Goal: Information Seeking & Learning: Check status

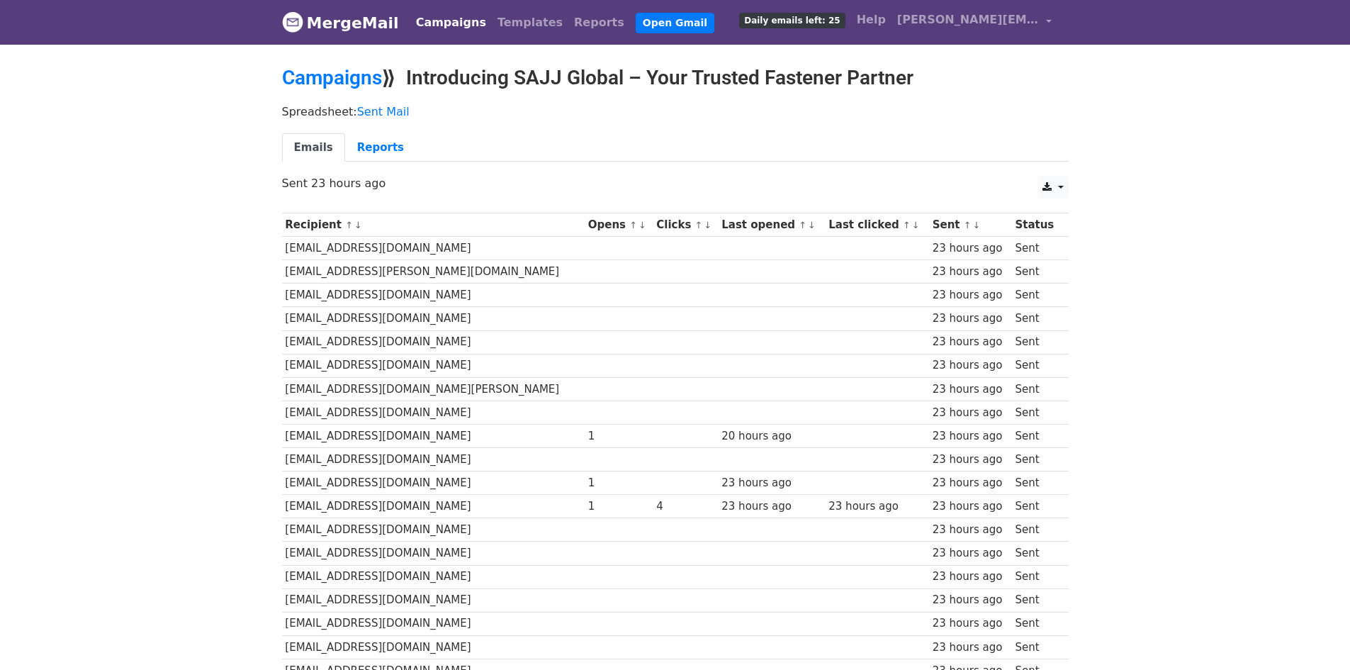
click at [1225, 99] on body "MergeMail Campaigns Templates Reports Open Gmail Daily emails left: 25 Help joa…" at bounding box center [675, 445] width 1350 height 891
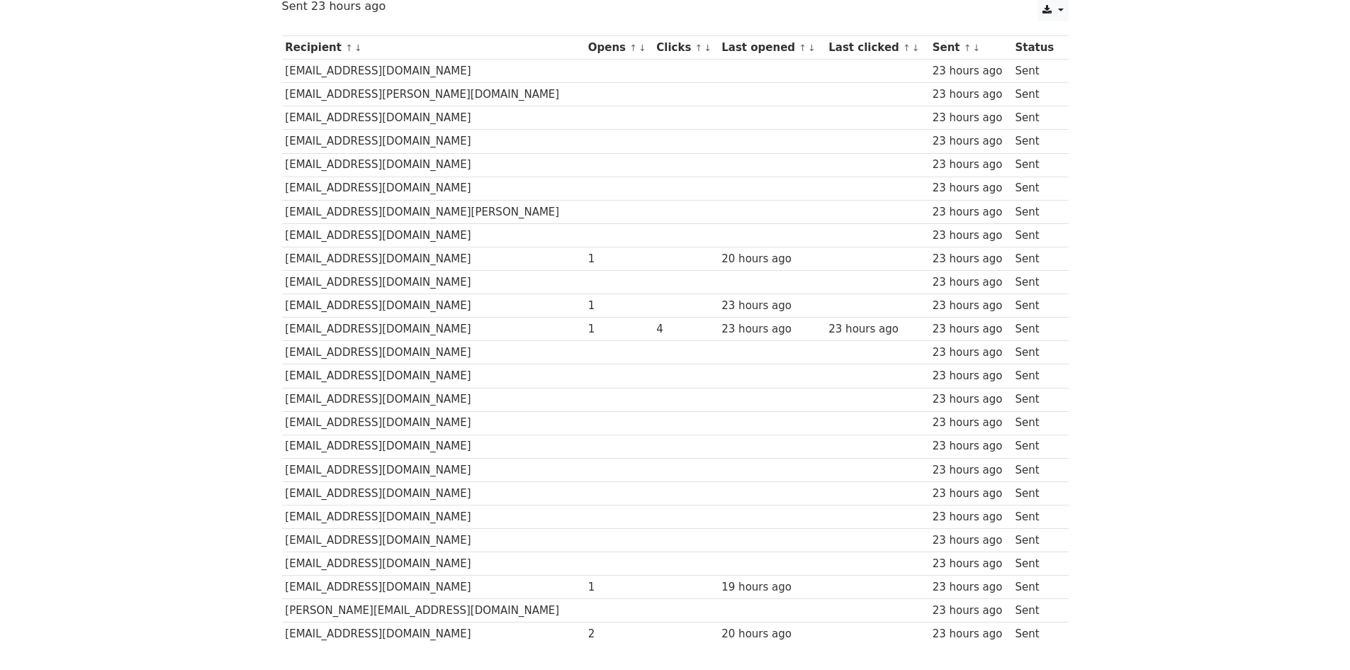
scroll to position [213, 0]
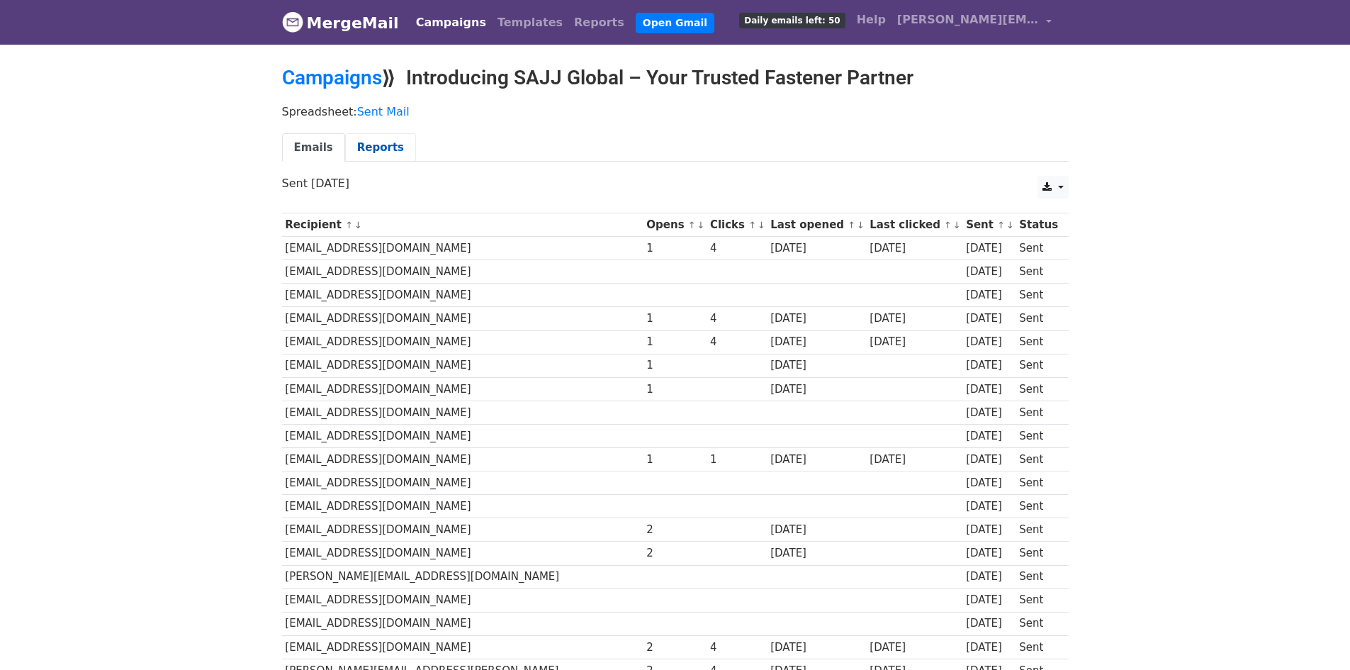
click at [374, 147] on link "Reports" at bounding box center [380, 147] width 71 height 29
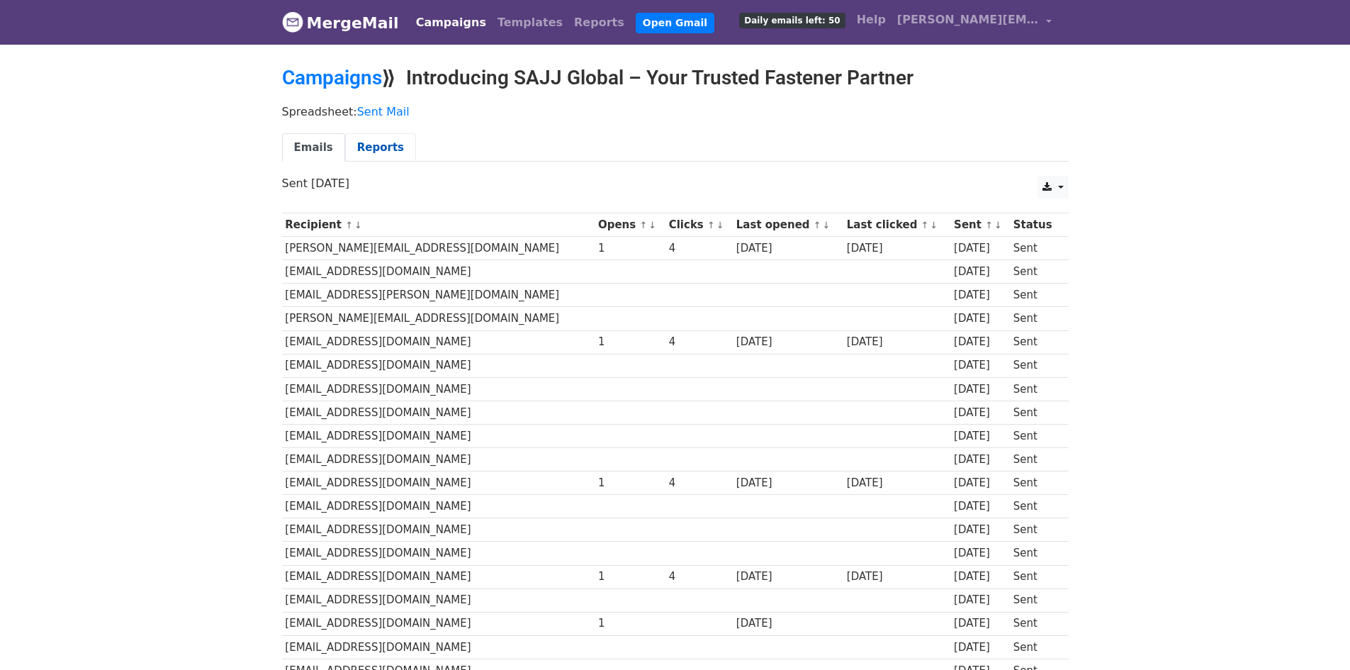
click at [369, 153] on link "Reports" at bounding box center [380, 147] width 71 height 29
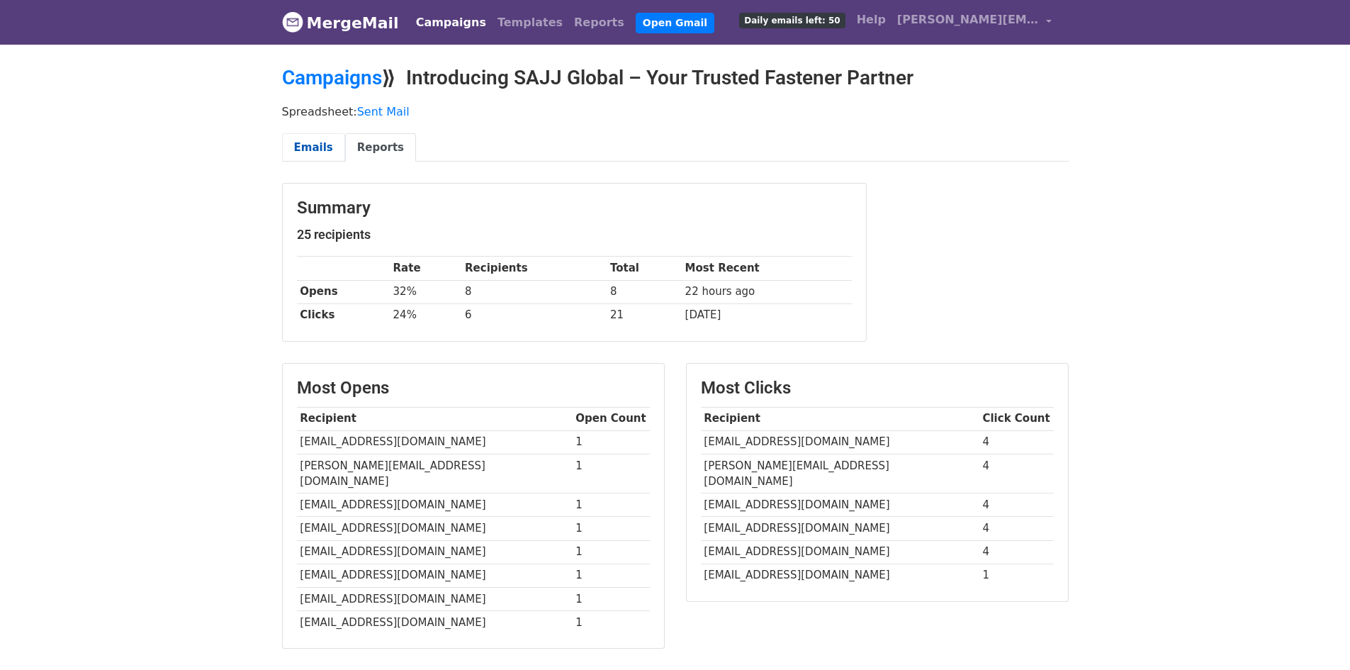
click at [293, 145] on link "Emails" at bounding box center [313, 147] width 63 height 29
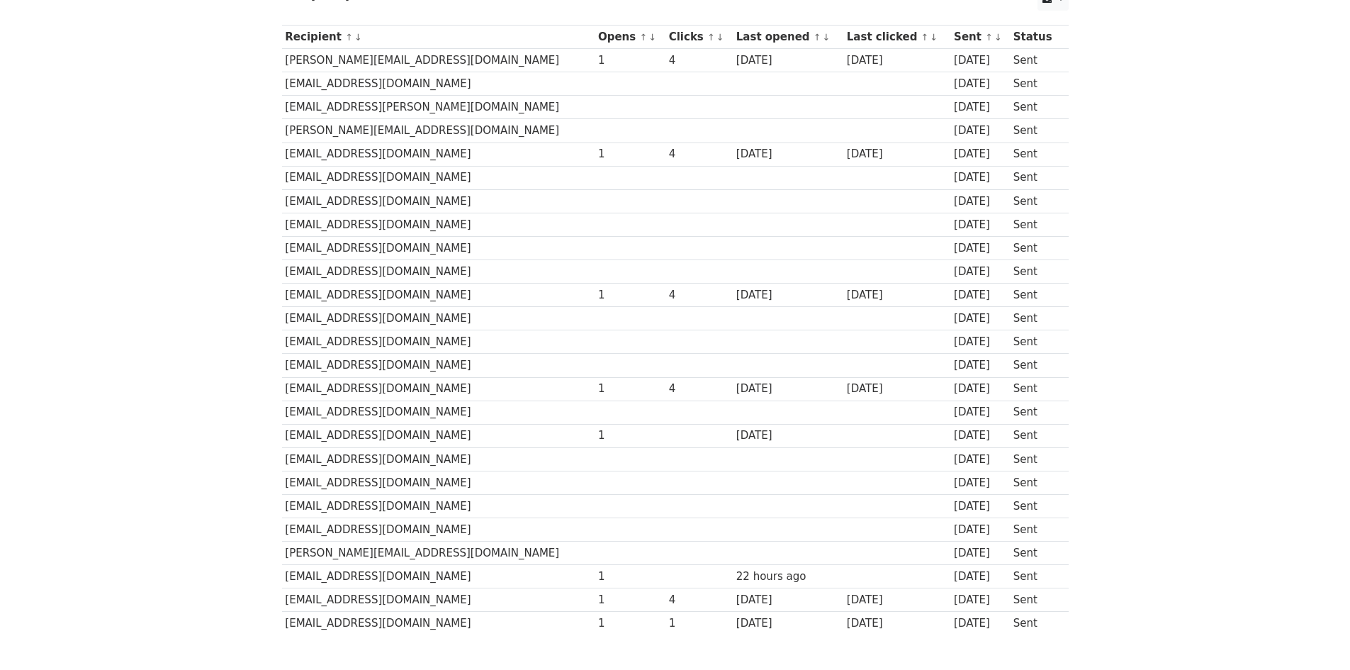
scroll to position [213, 0]
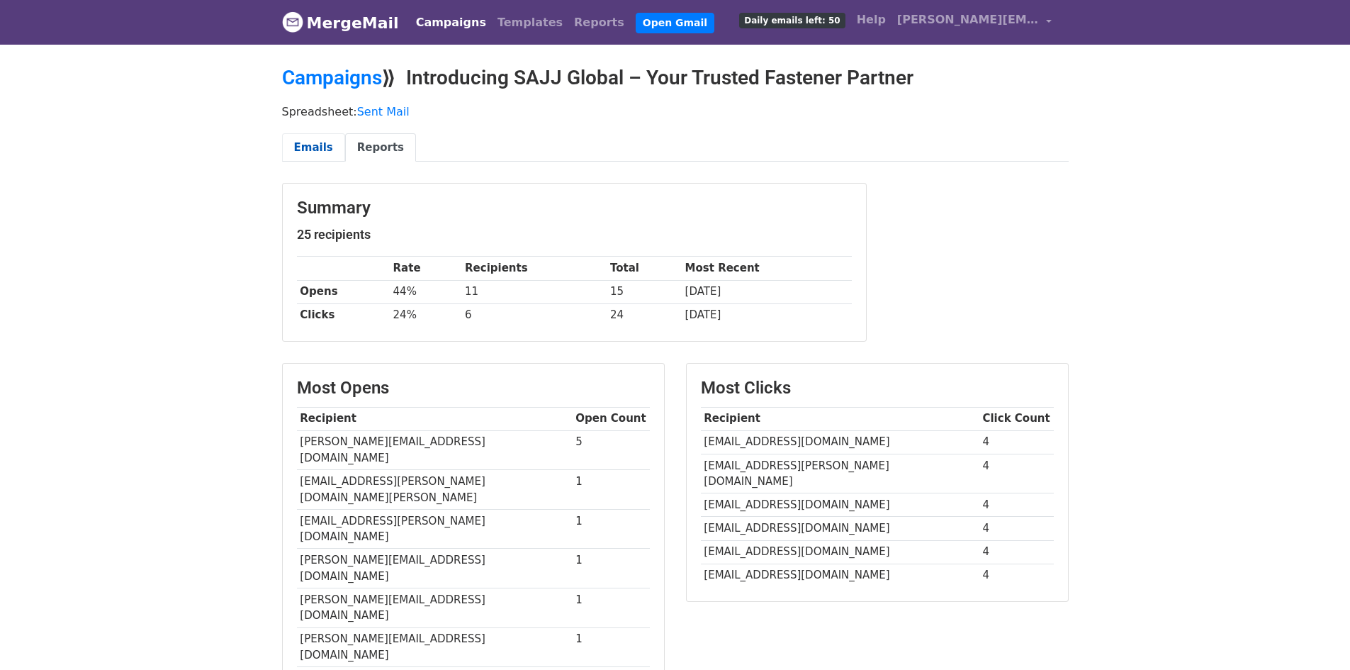
click at [323, 152] on link "Emails" at bounding box center [313, 147] width 63 height 29
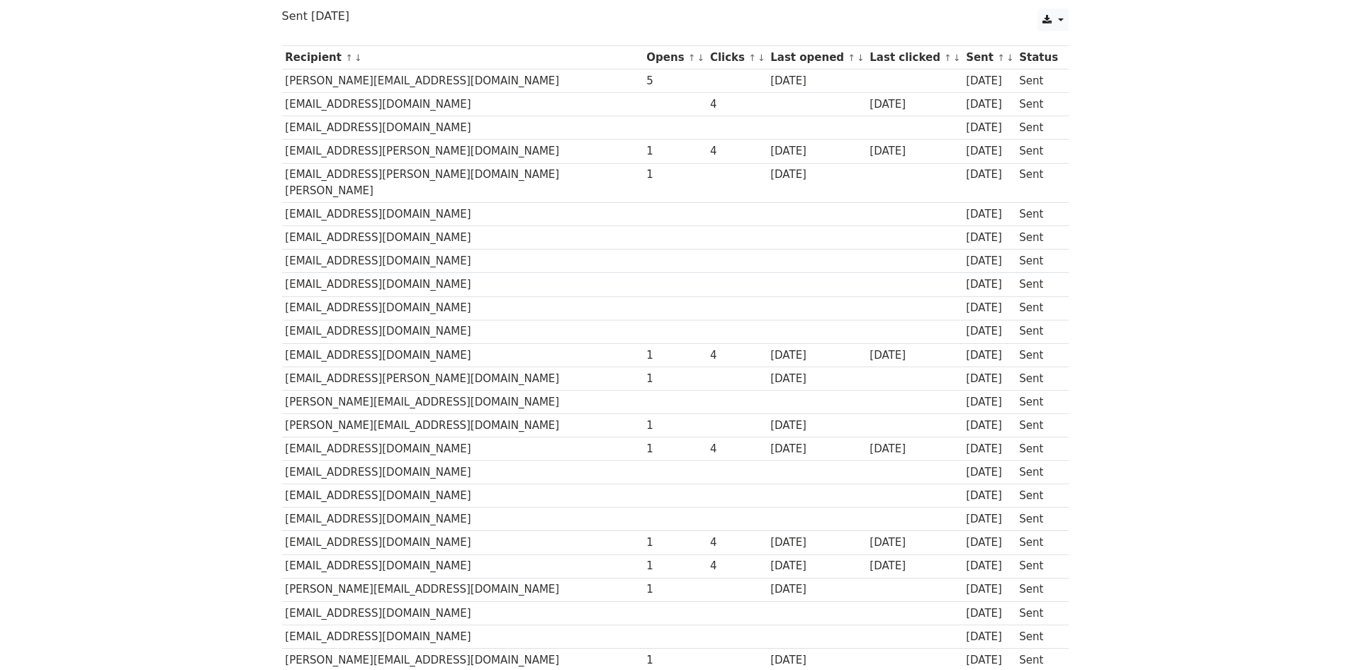
scroll to position [142, 0]
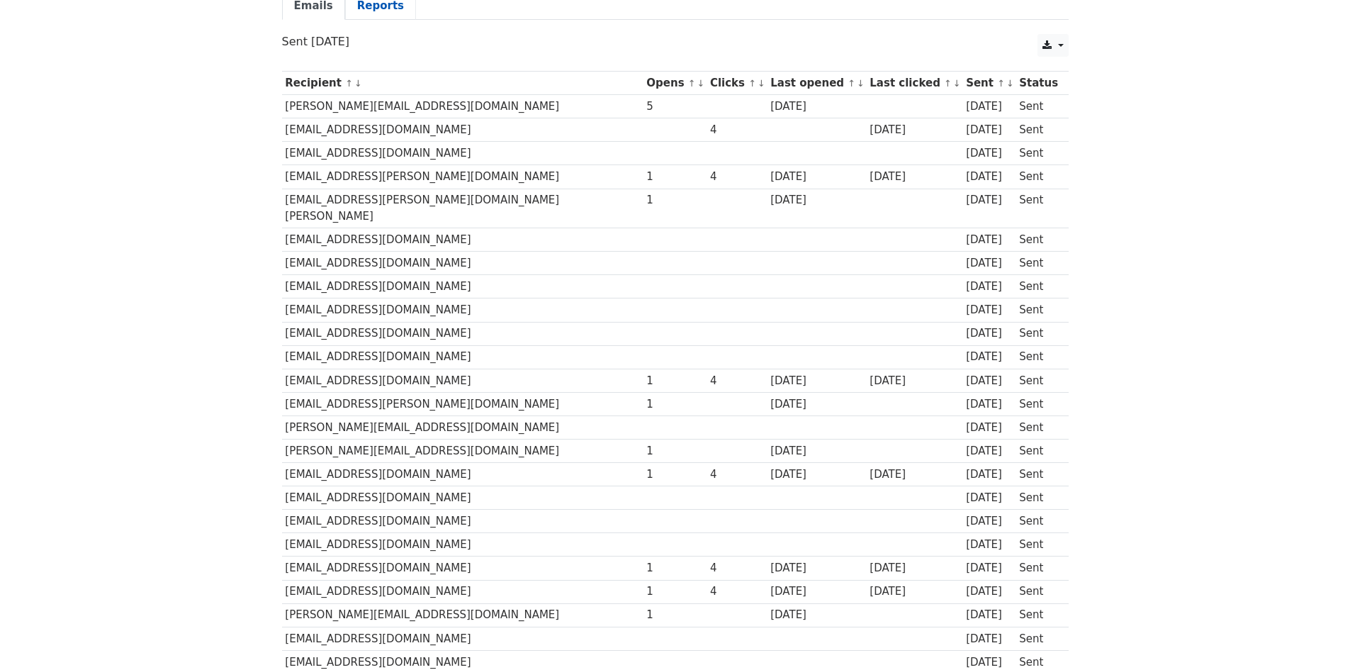
click at [349, 13] on link "Reports" at bounding box center [380, 5] width 71 height 29
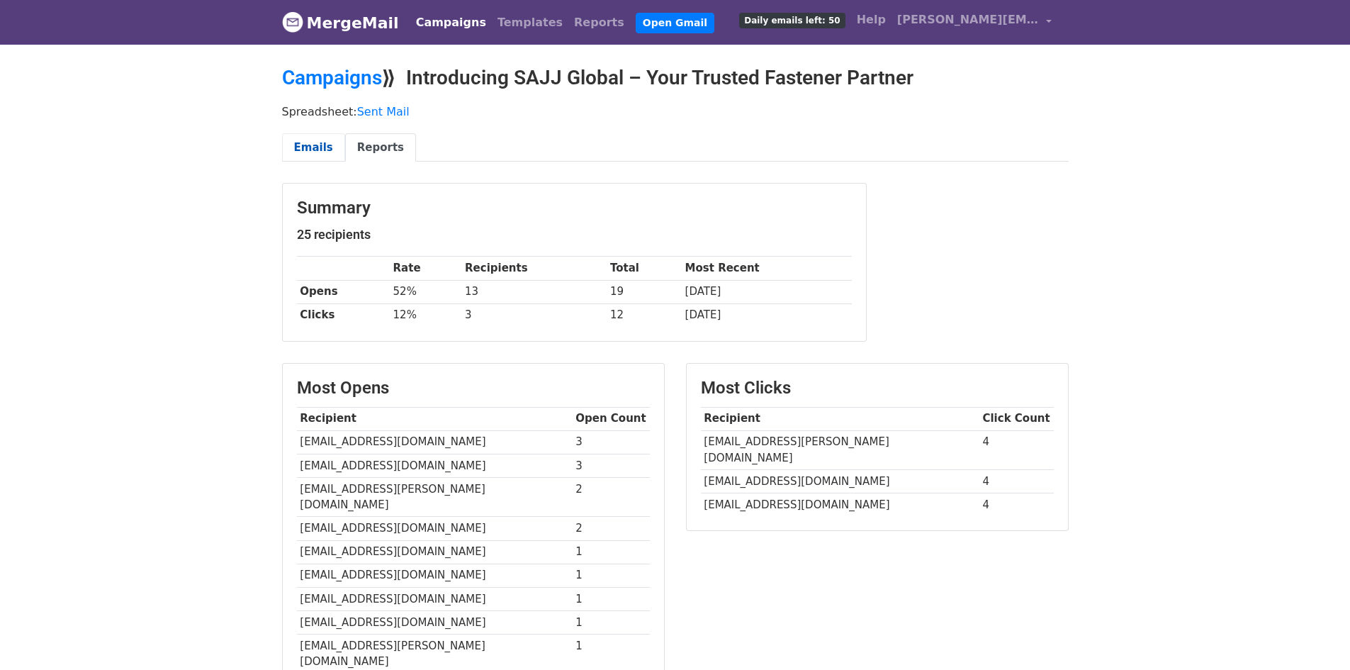
click at [324, 135] on link "Emails" at bounding box center [313, 147] width 63 height 29
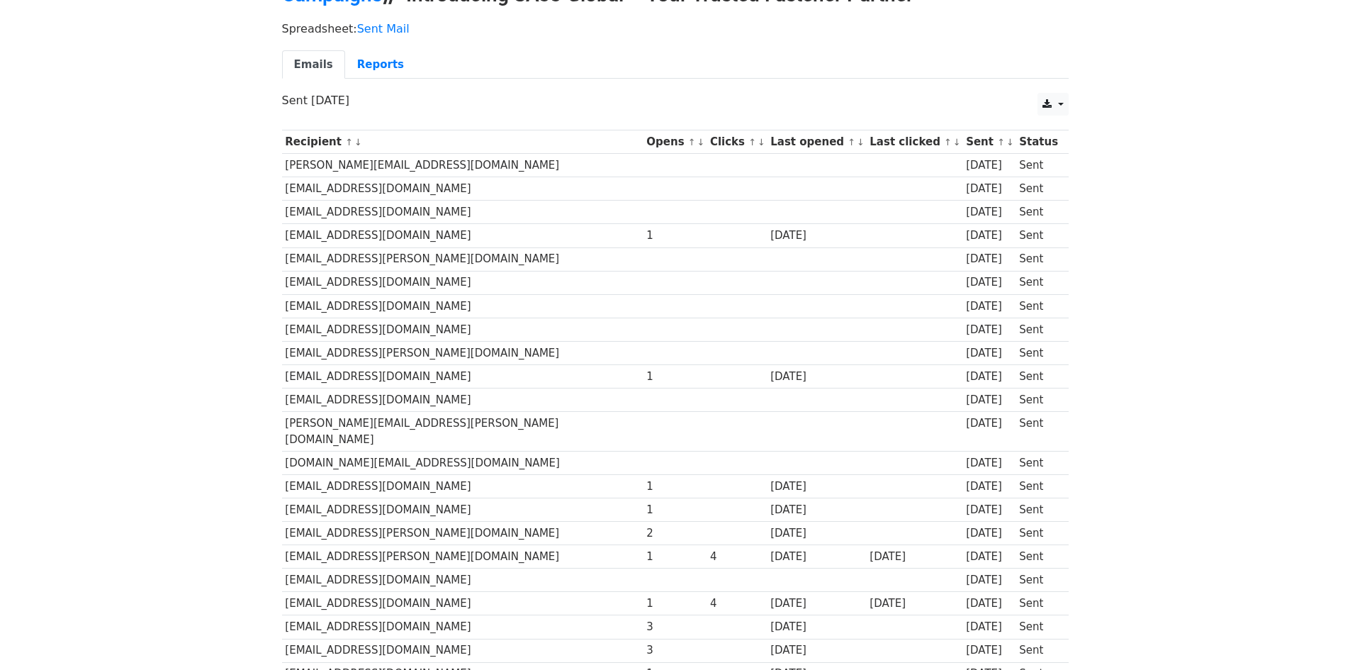
scroll to position [71, 0]
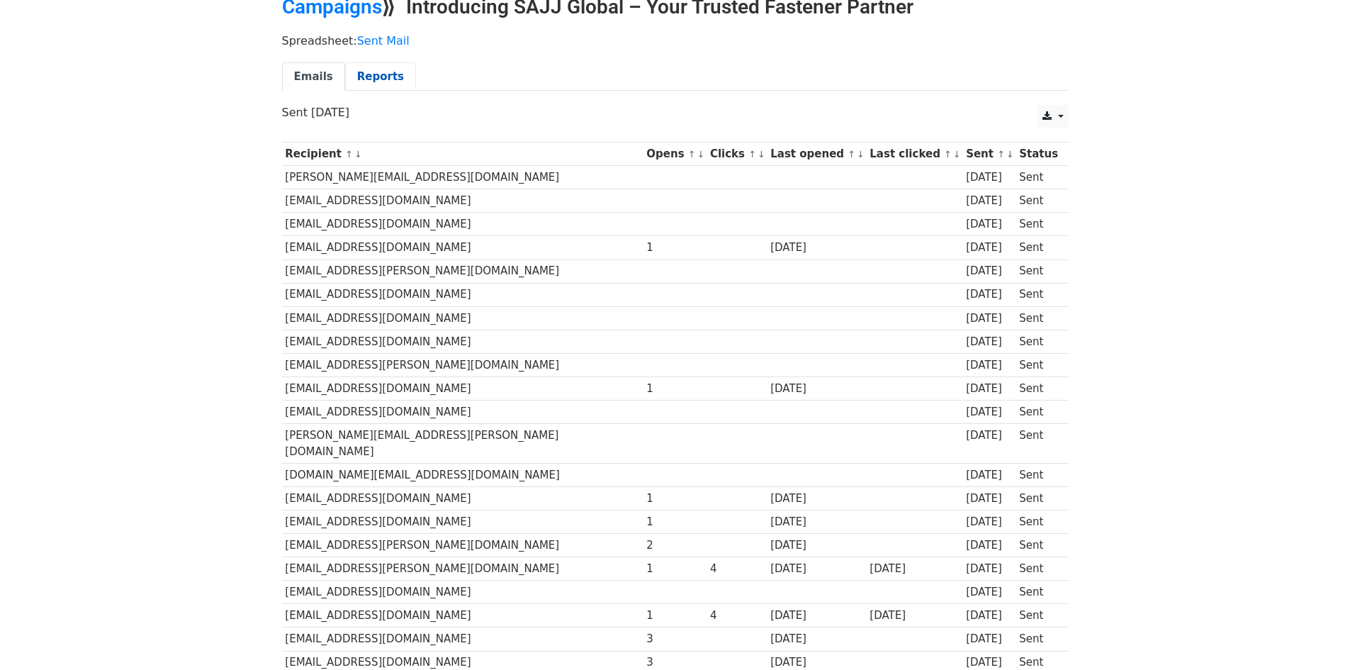
click at [391, 79] on link "Reports" at bounding box center [380, 76] width 71 height 29
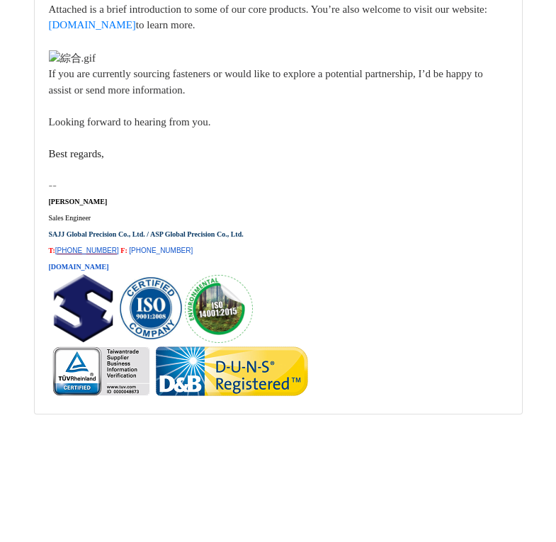
scroll to position [27501, 0]
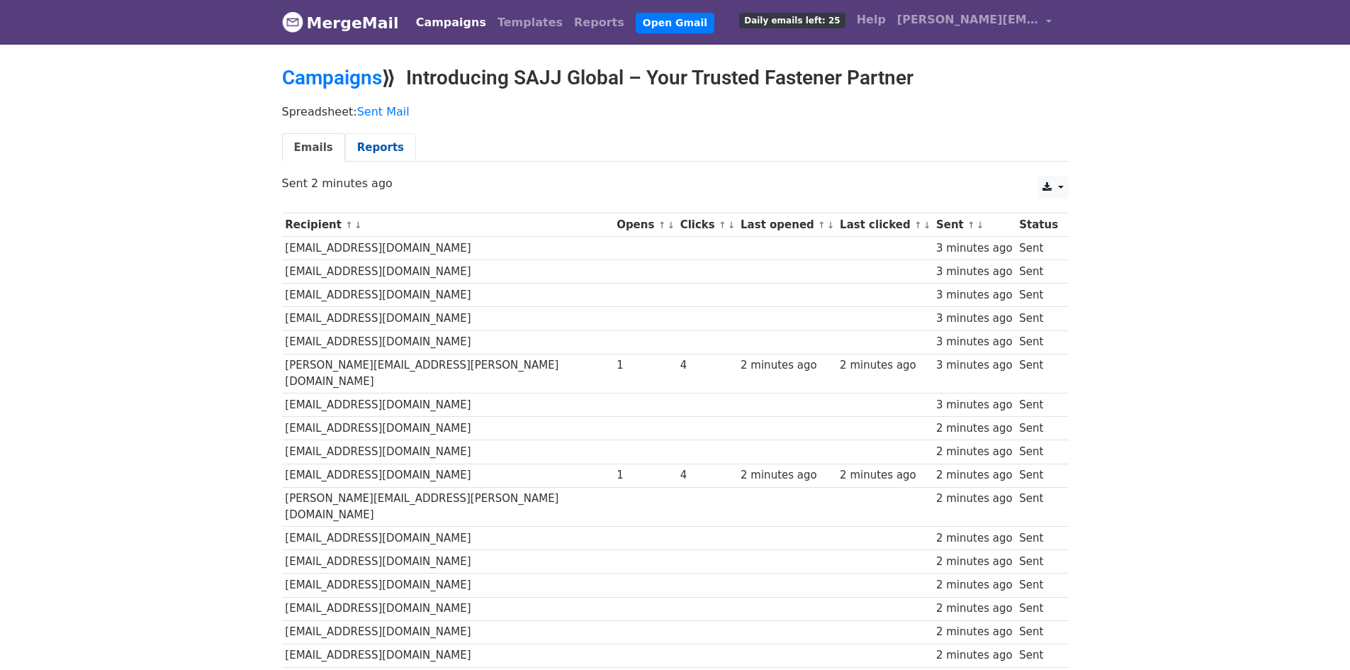
click at [378, 146] on link "Reports" at bounding box center [380, 147] width 71 height 29
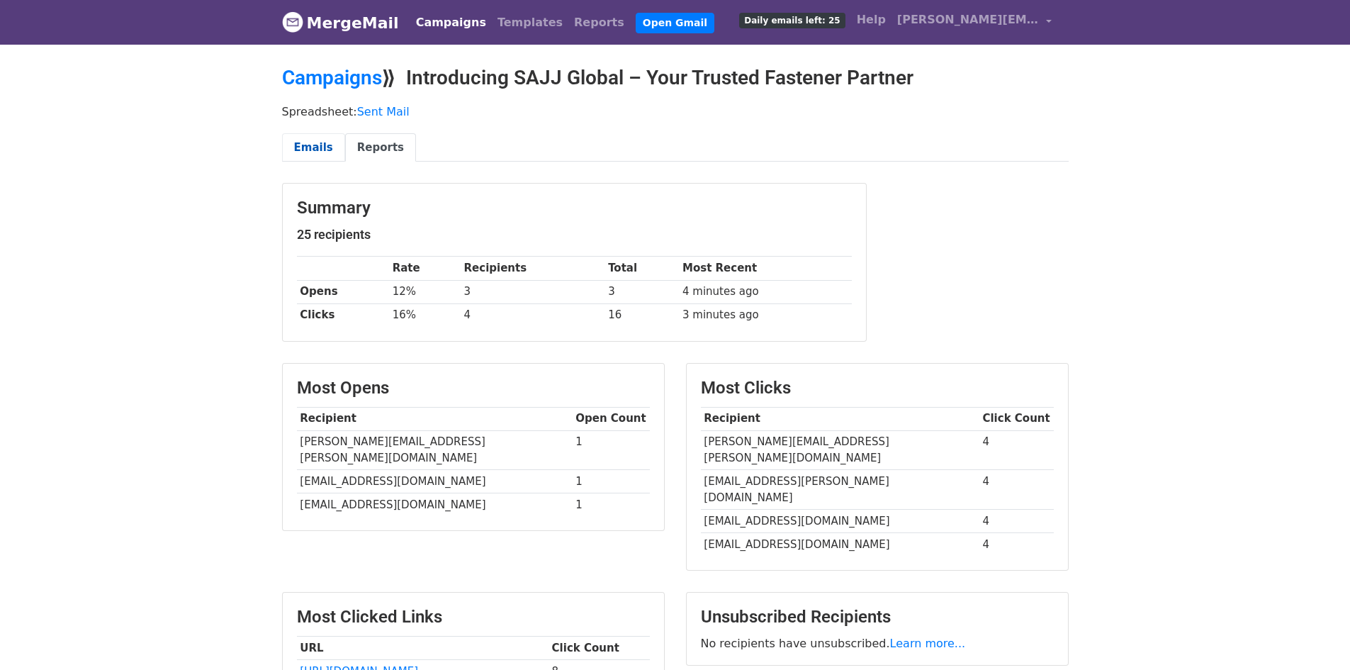
click at [311, 148] on link "Emails" at bounding box center [313, 147] width 63 height 29
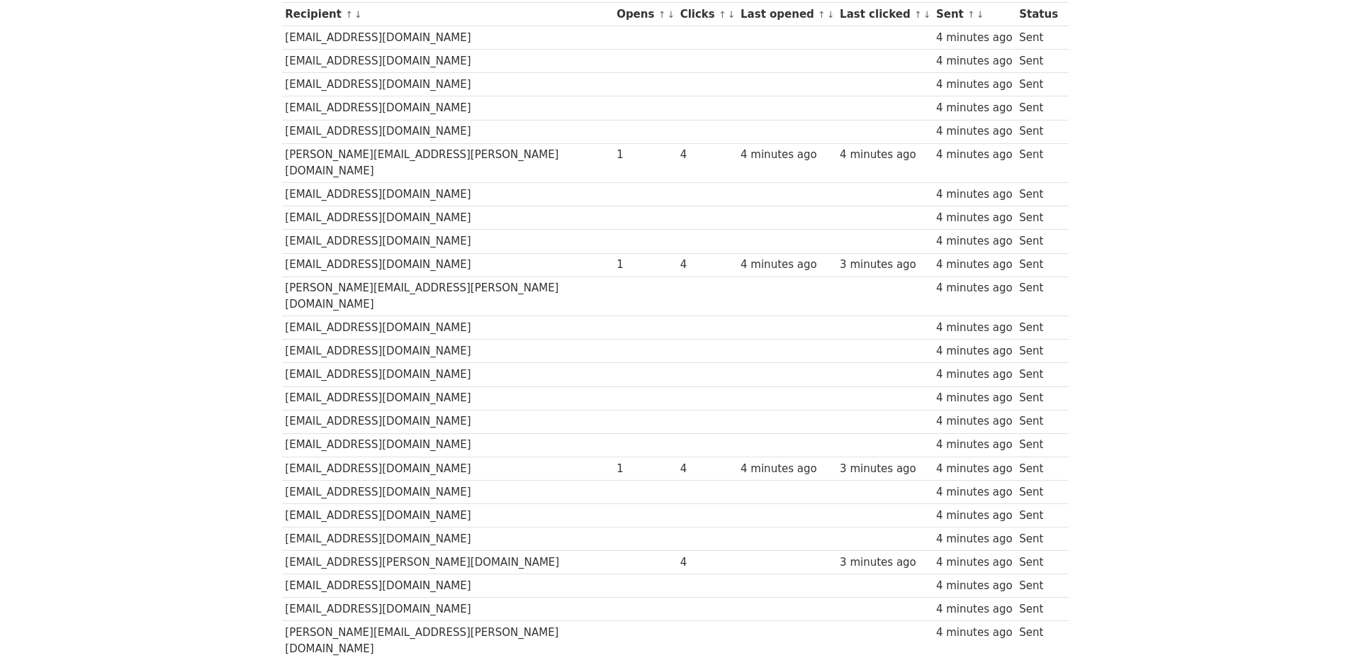
scroll to position [213, 0]
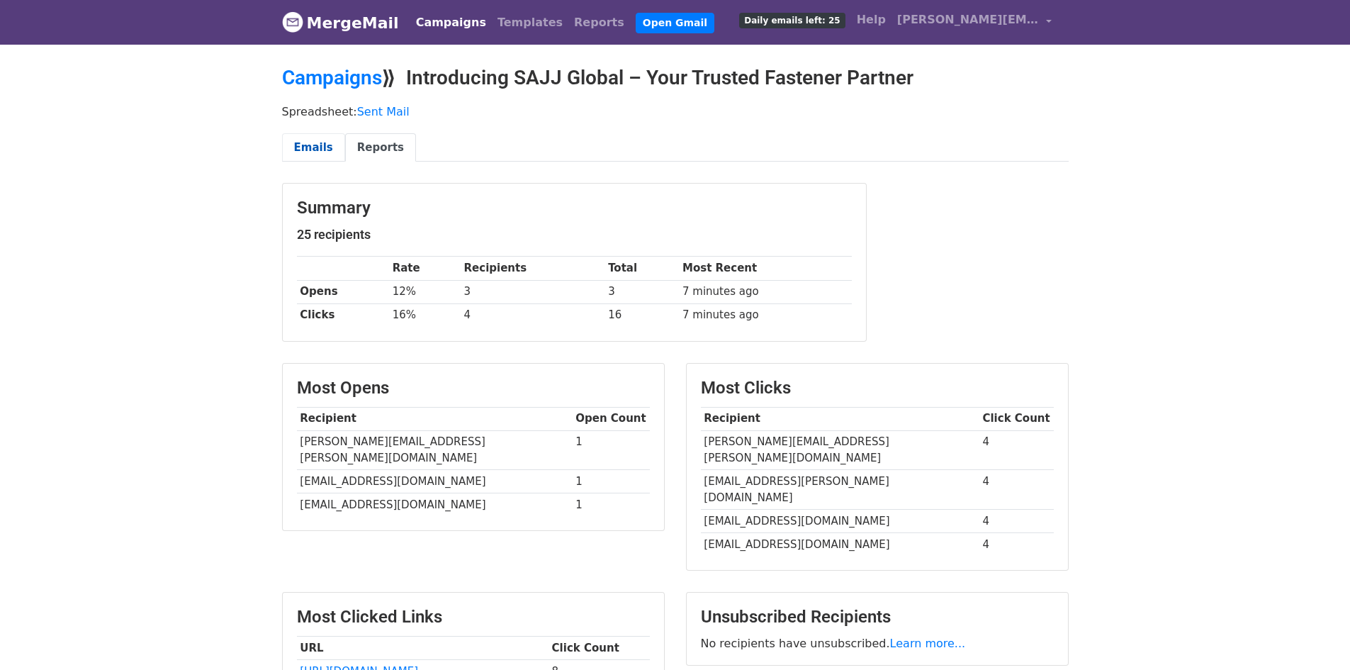
click at [320, 147] on link "Emails" at bounding box center [313, 147] width 63 height 29
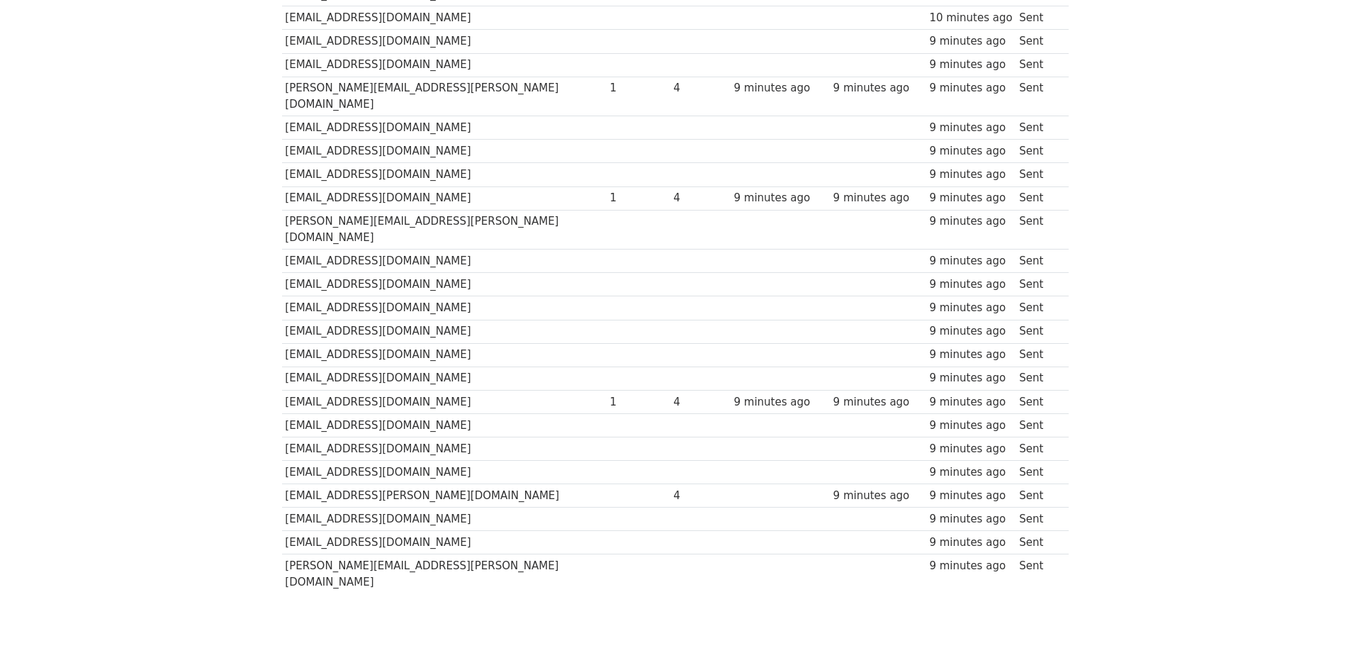
scroll to position [279, 0]
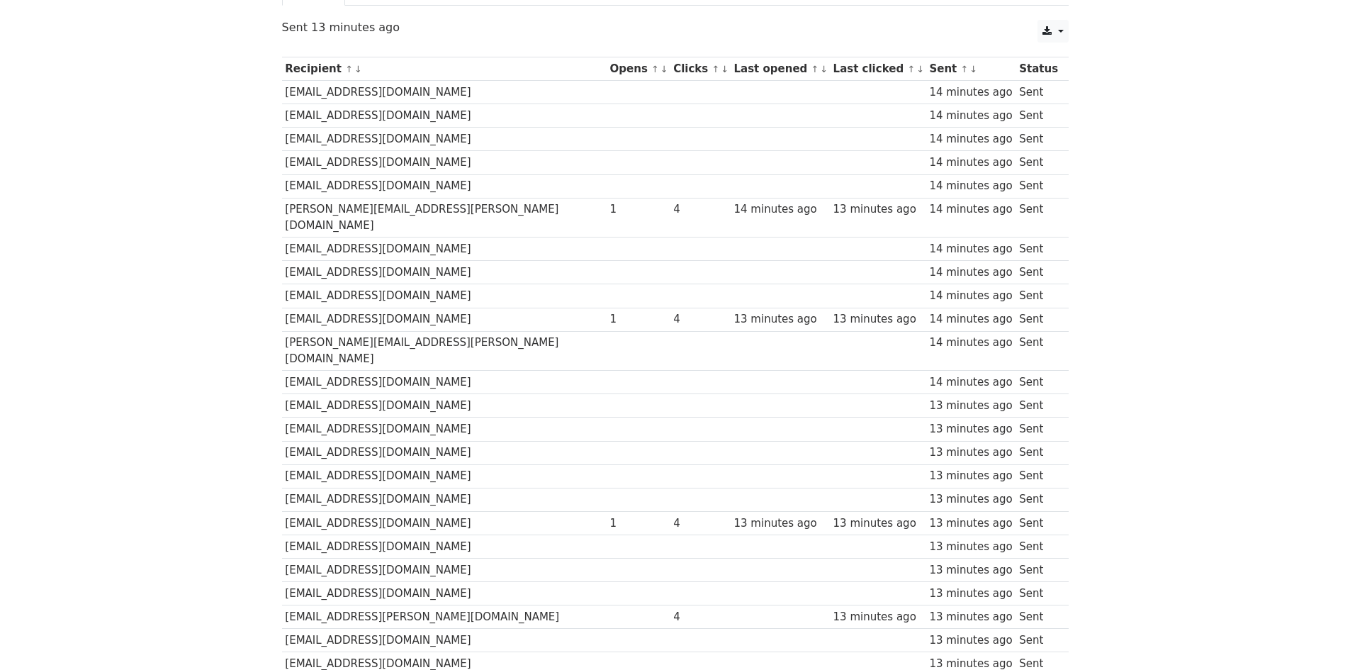
scroll to position [213, 0]
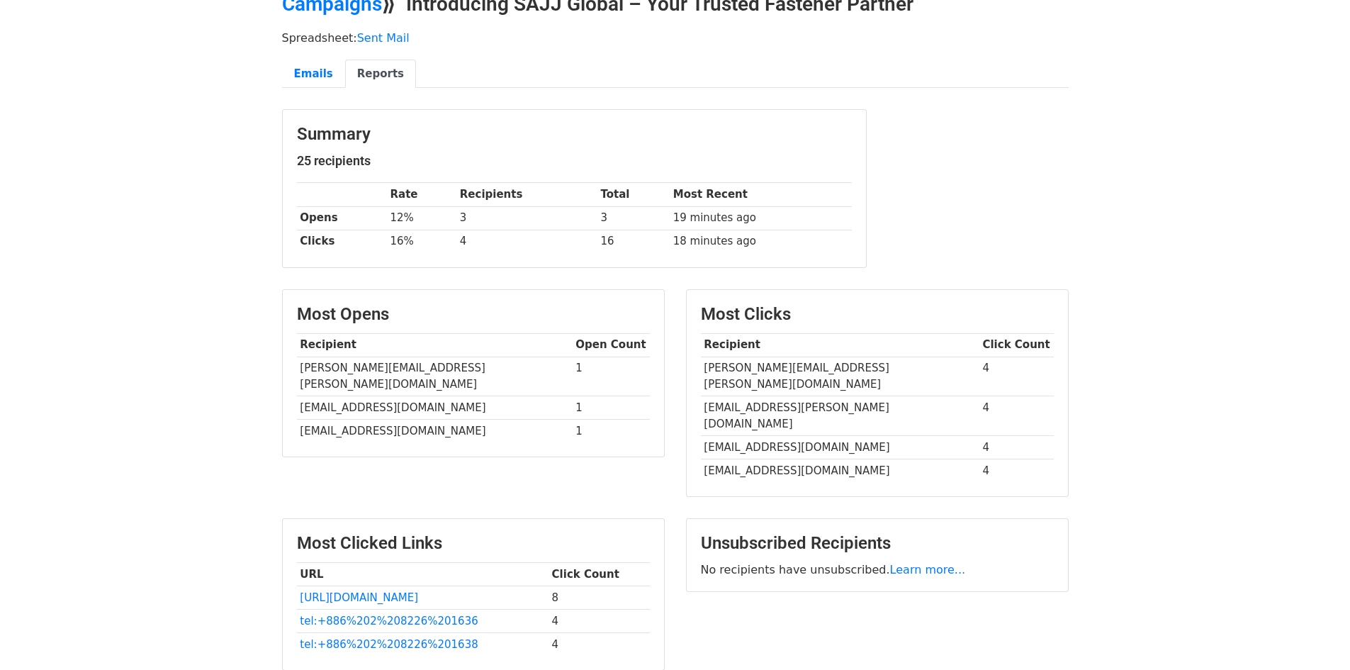
scroll to position [142, 0]
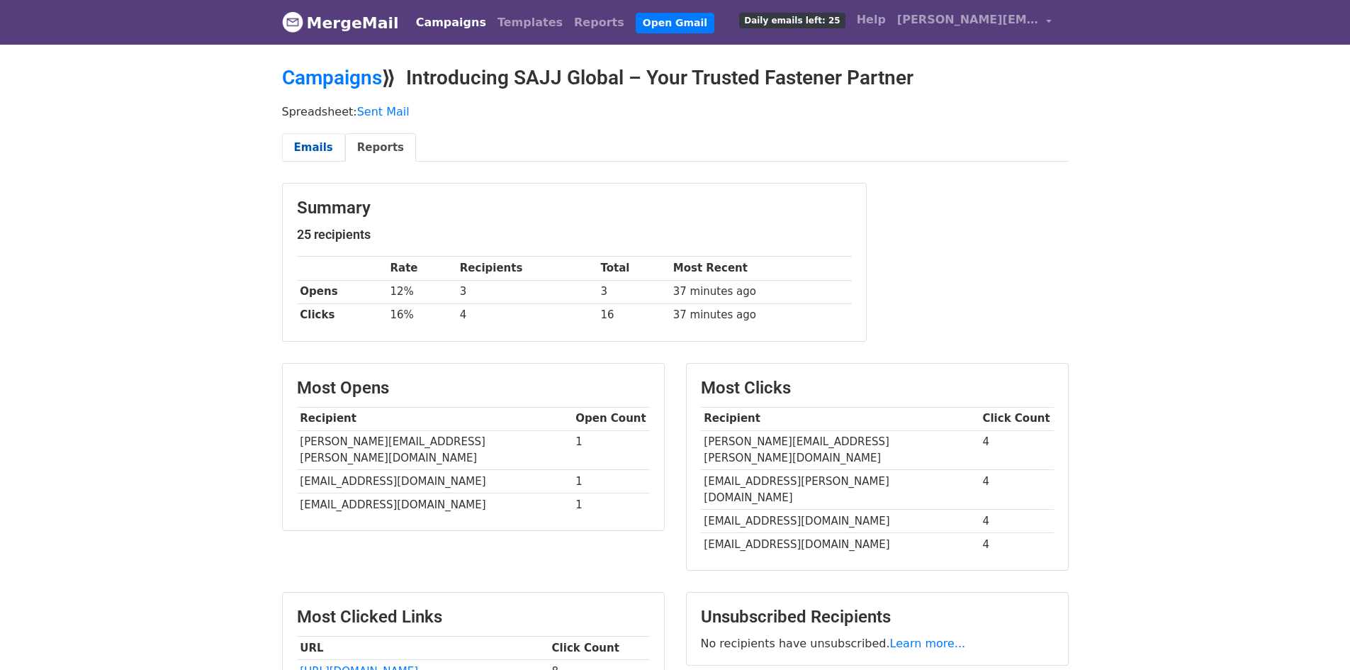
click at [322, 145] on link "Emails" at bounding box center [313, 147] width 63 height 29
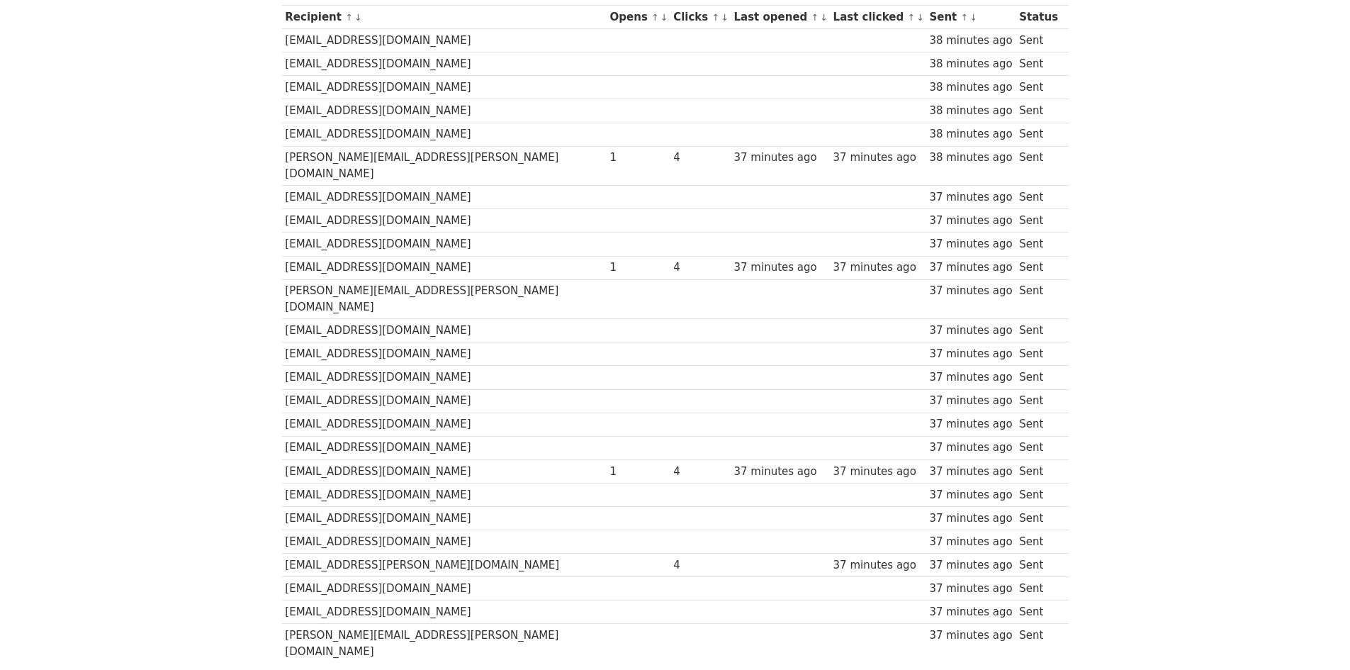
scroll to position [213, 0]
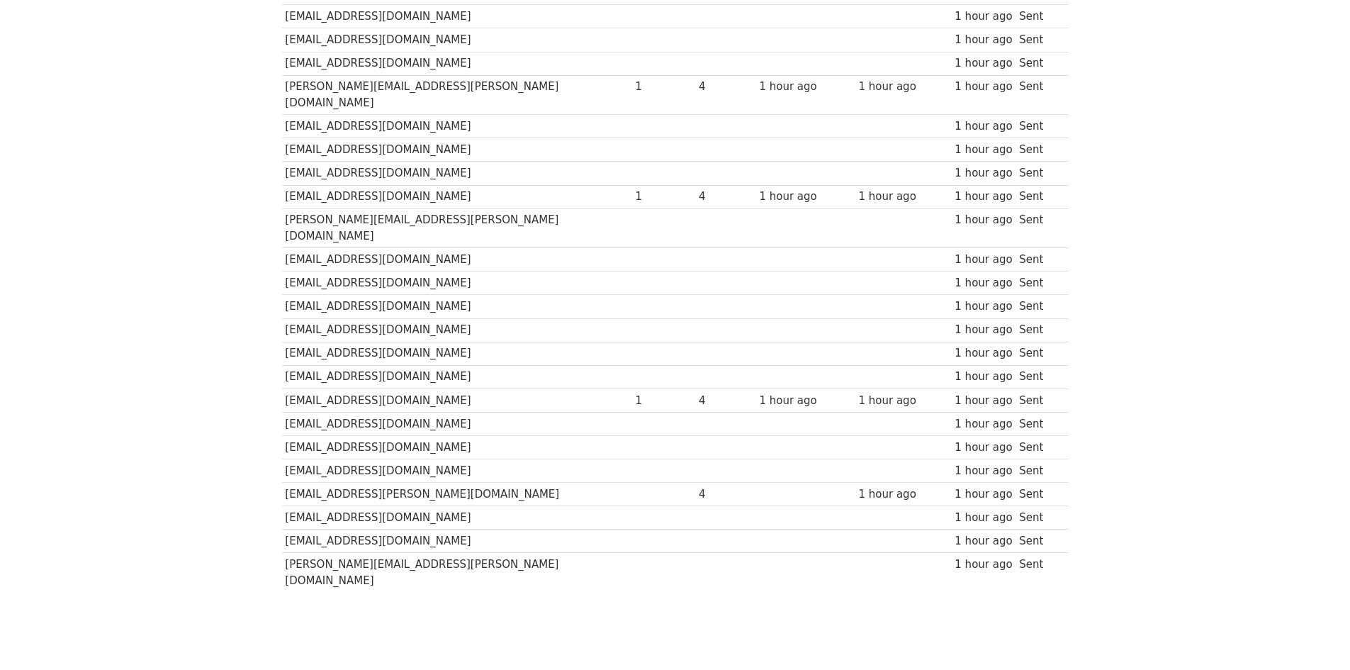
scroll to position [66, 0]
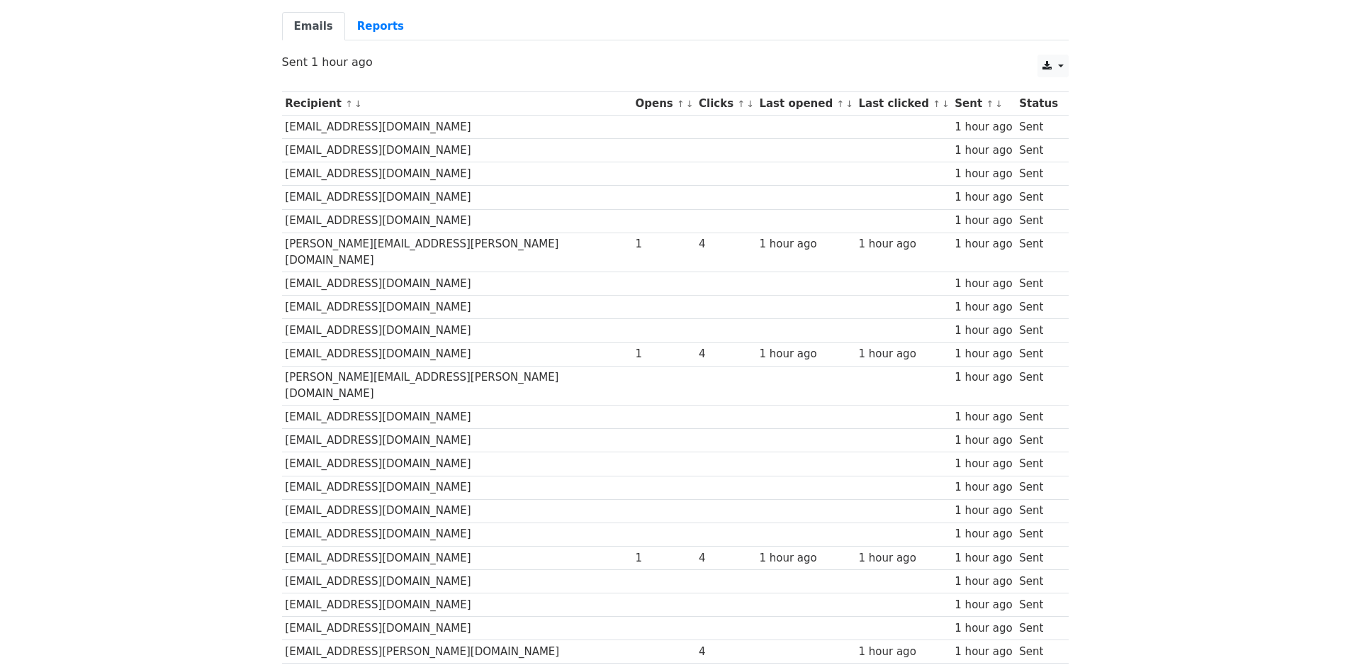
scroll to position [279, 0]
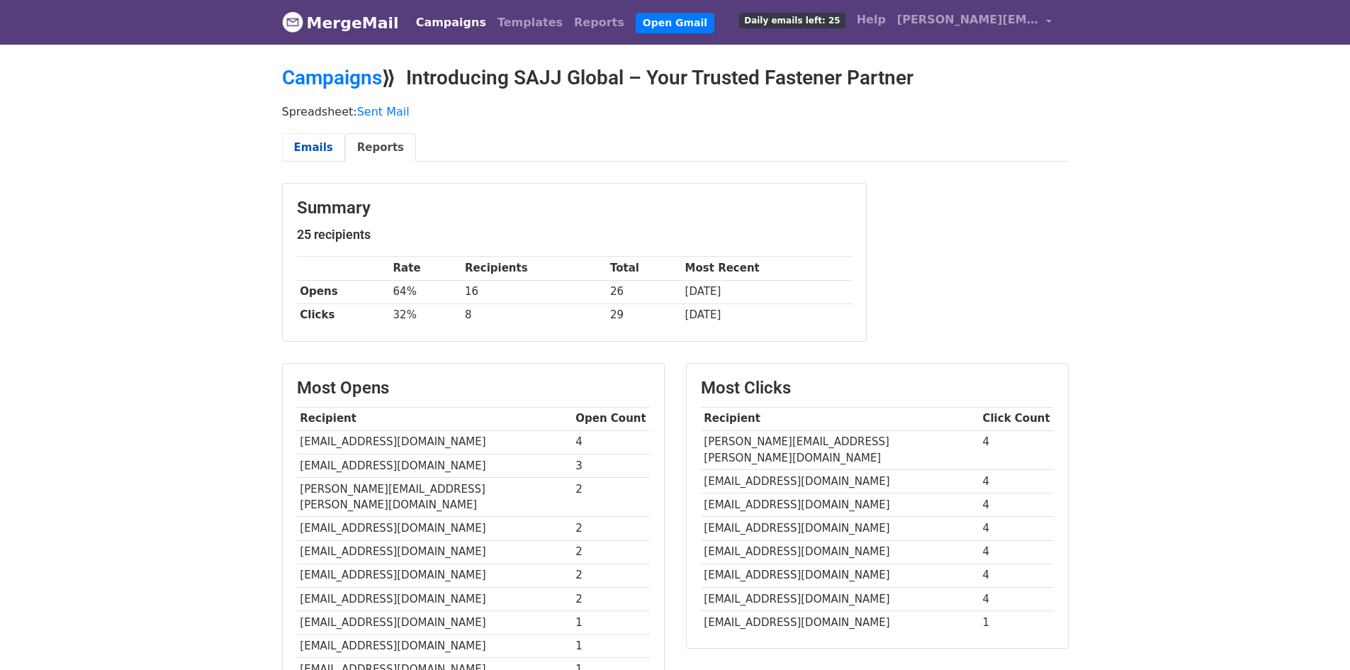
click at [319, 150] on link "Emails" at bounding box center [313, 147] width 63 height 29
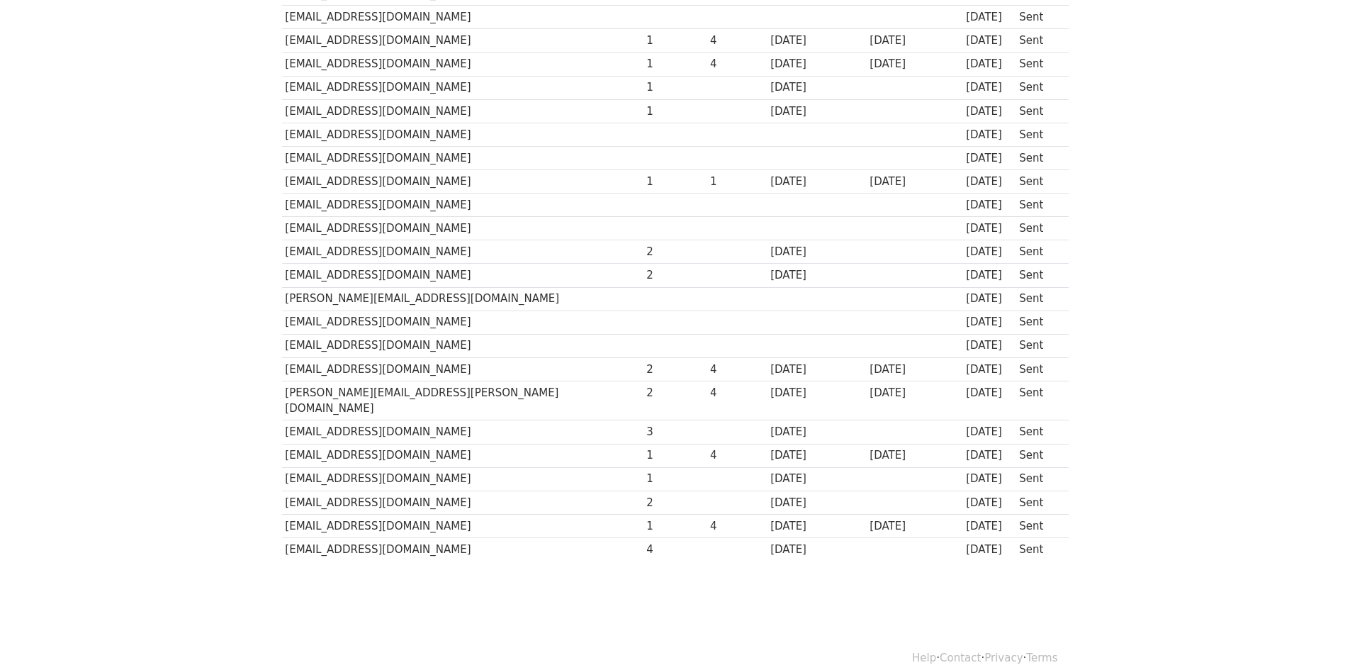
scroll to position [279, 0]
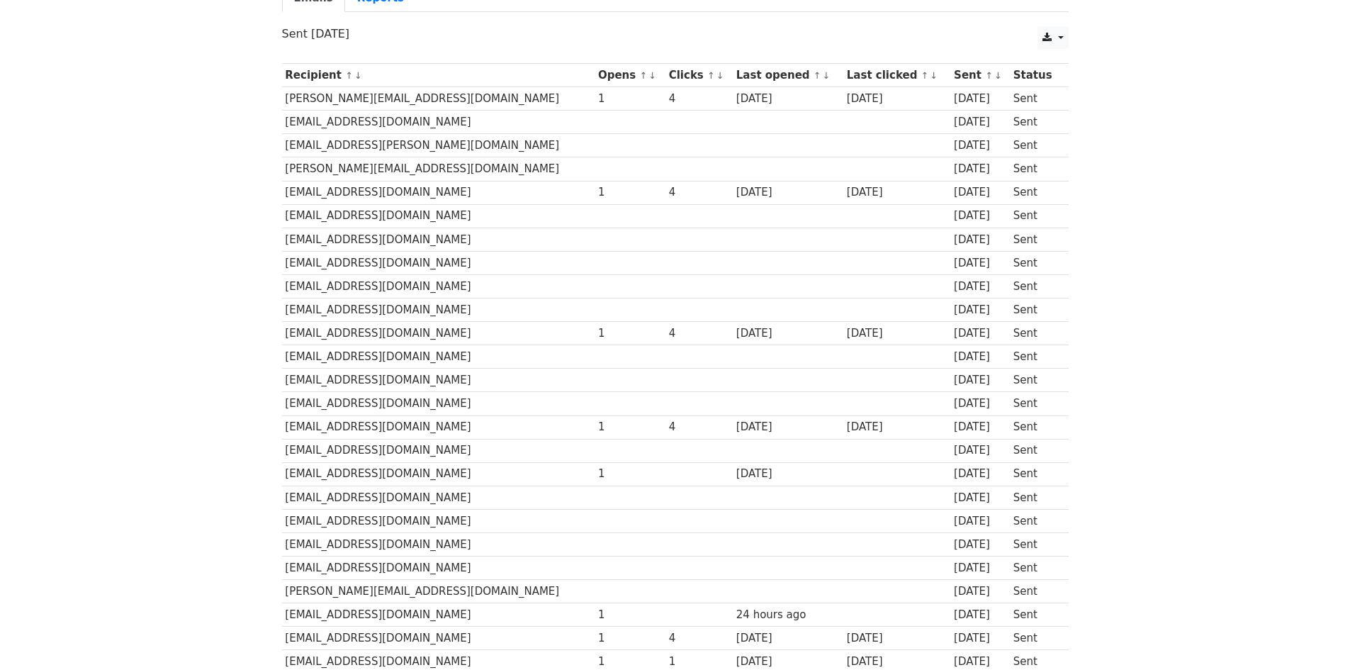
scroll to position [137, 0]
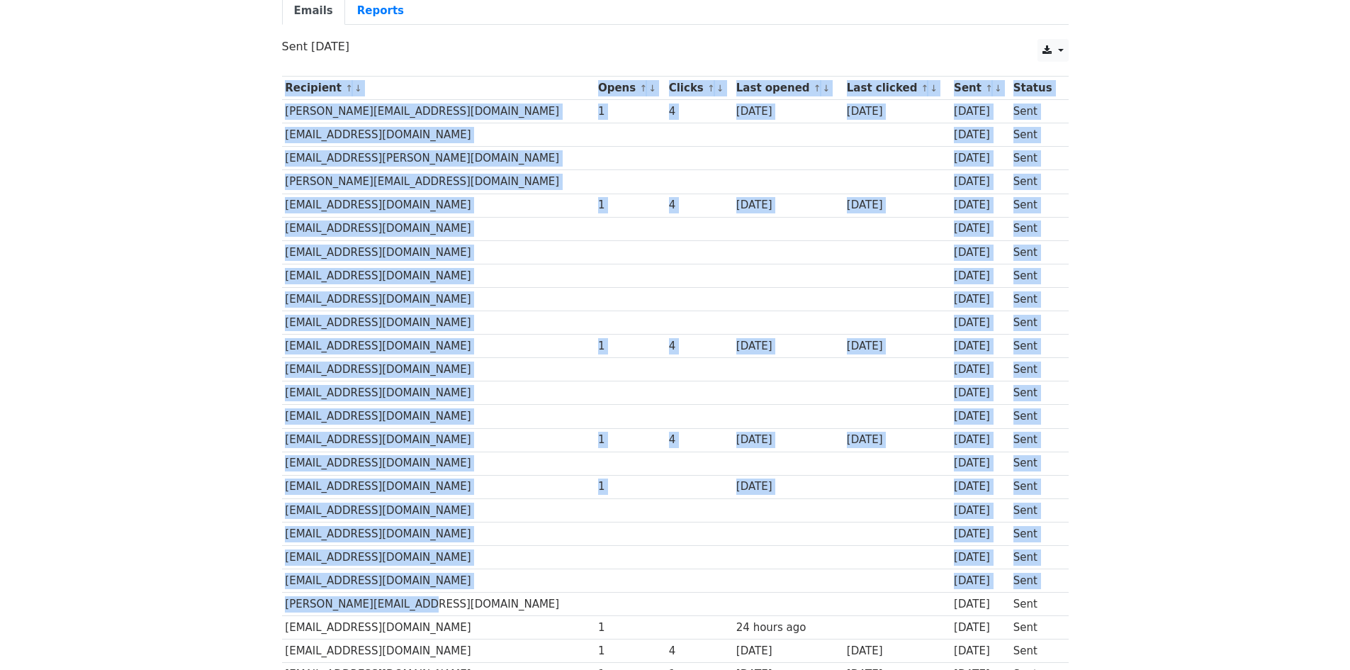
drag, startPoint x: 407, startPoint y: 603, endPoint x: 257, endPoint y: 599, distance: 150.3
click at [257, 599] on body "MergeMail Campaigns Templates Reports Open Gmail Daily emails left: 25 Help [PE…" at bounding box center [675, 308] width 1350 height 891
click at [237, 604] on body "MergeMail Campaigns Templates Reports Open Gmail Daily emails left: 25 Help [PE…" at bounding box center [675, 308] width 1350 height 891
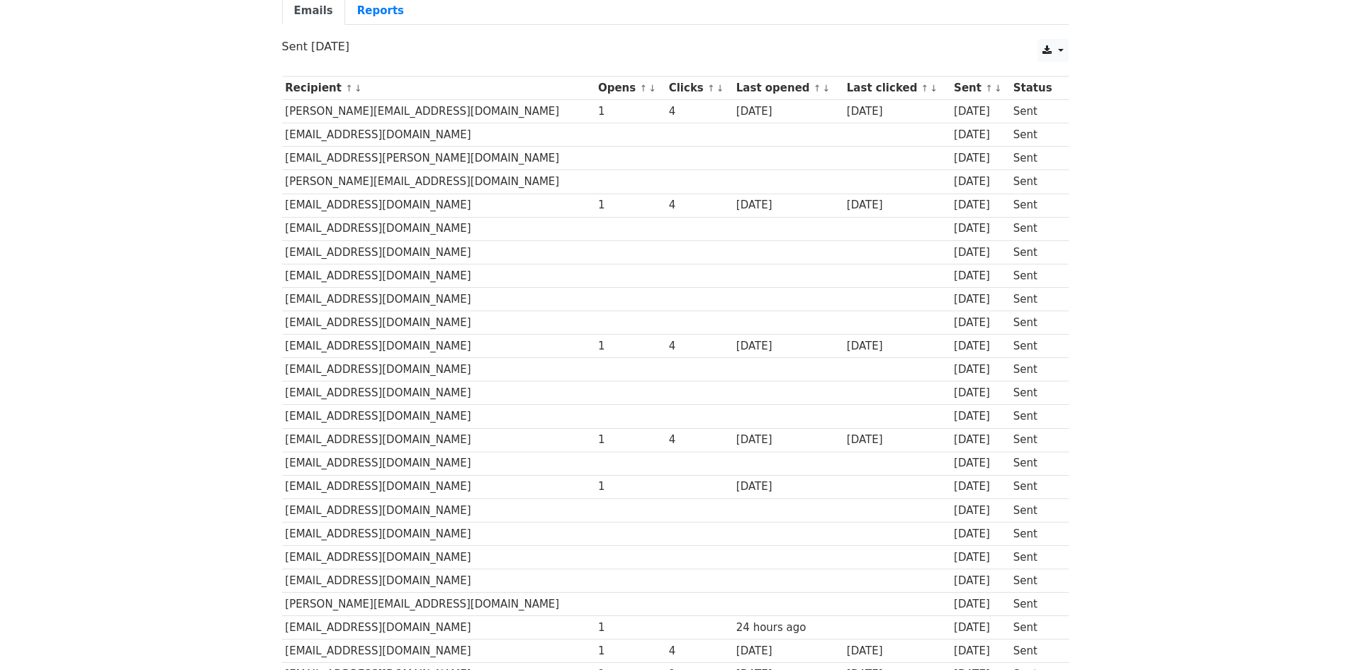
click at [366, 616] on td "[EMAIL_ADDRESS][DOMAIN_NAME]" at bounding box center [438, 627] width 313 height 23
drag, startPoint x: 411, startPoint y: 604, endPoint x: 303, endPoint y: 602, distance: 108.5
click at [282, 602] on td "[PERSON_NAME][EMAIL_ADDRESS][DOMAIN_NAME]" at bounding box center [438, 604] width 313 height 23
